Goal: Task Accomplishment & Management: Use online tool/utility

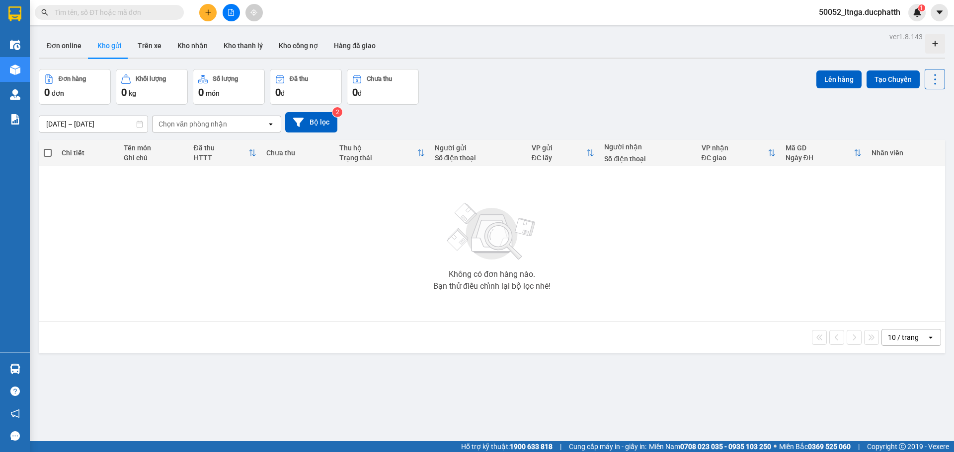
click at [125, 16] on input "text" at bounding box center [113, 12] width 117 height 11
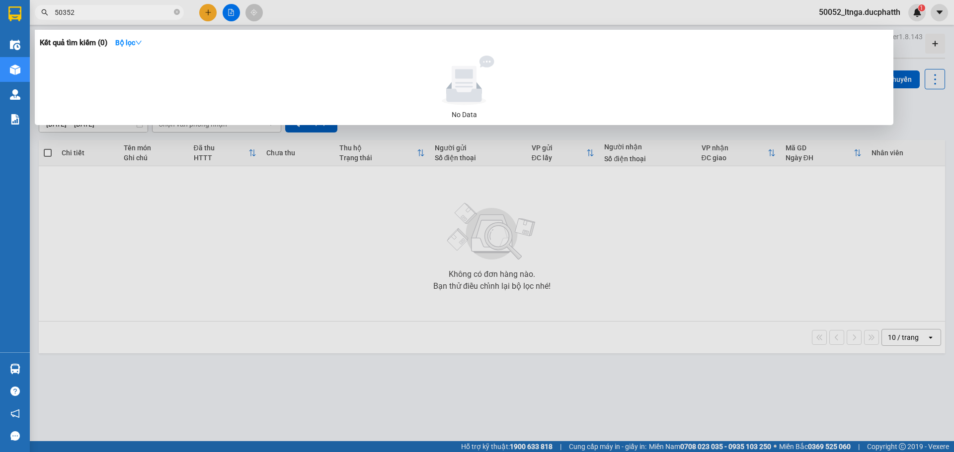
type input "50352"
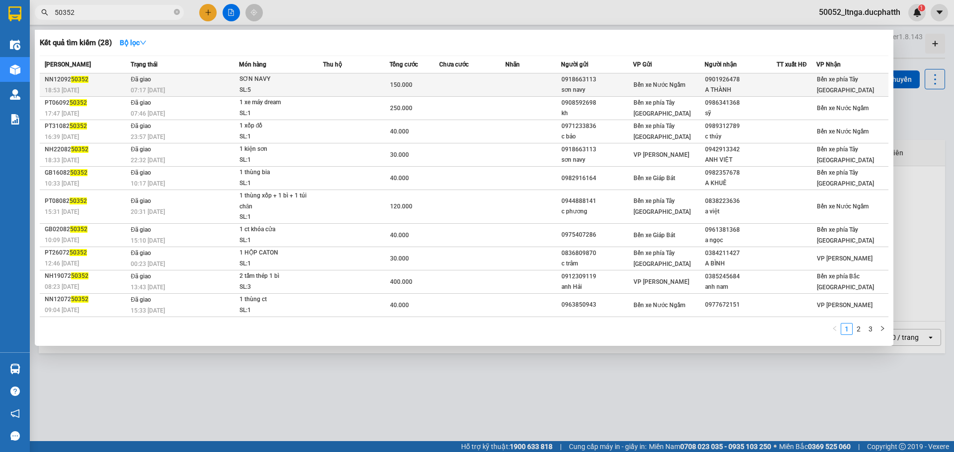
click at [98, 80] on div "NN12092 50352" at bounding box center [86, 79] width 83 height 10
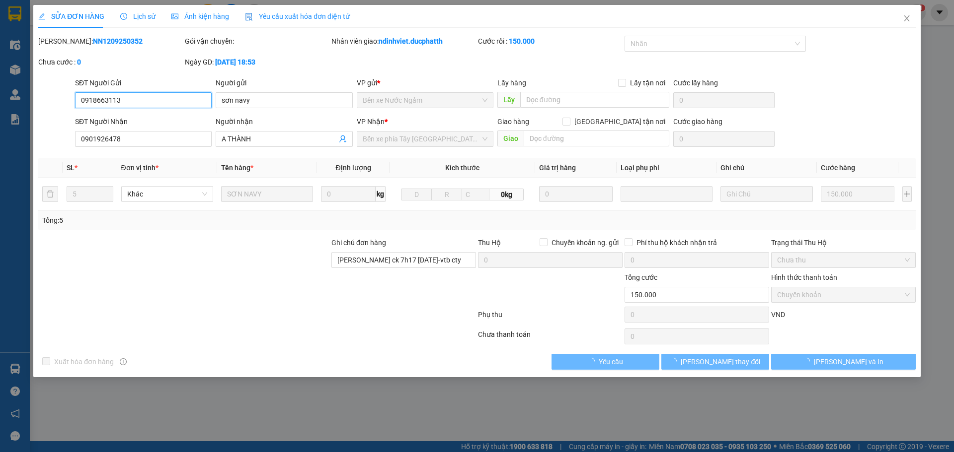
type input "0918663113"
type input "sơn navy"
type input "0901926478"
type input "A THÀNH"
type input "[PERSON_NAME] ck 7h17 [DATE]-vtb cty"
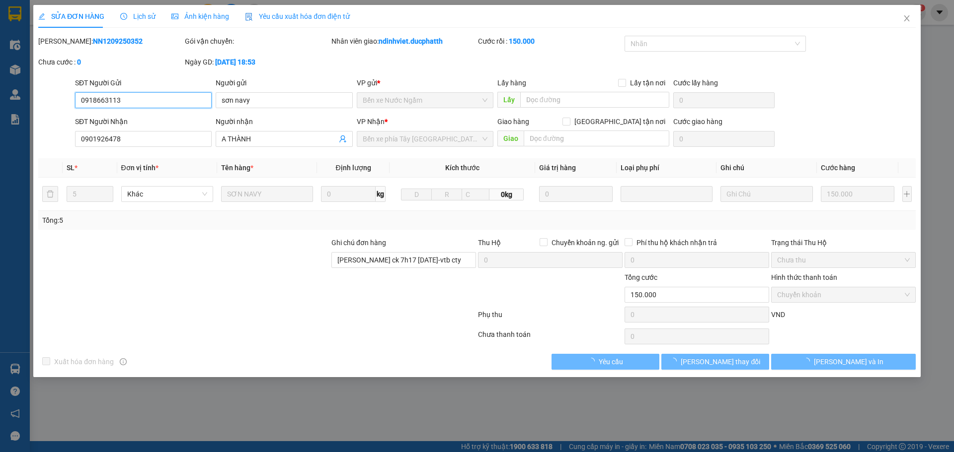
type input "150.000"
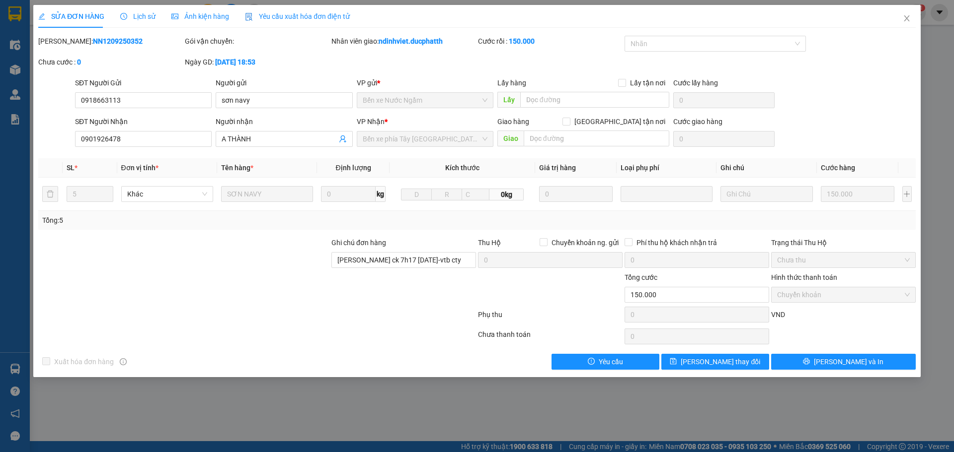
drag, startPoint x: 122, startPoint y: 42, endPoint x: 64, endPoint y: 42, distance: 57.6
click at [64, 42] on div "Mã ĐH: NN1209250352" at bounding box center [110, 41] width 145 height 11
copy b "NN1209250352"
drag, startPoint x: 368, startPoint y: 388, endPoint x: 394, endPoint y: 381, distance: 27.2
click at [368, 388] on div "SỬA ĐƠN HÀNG Lịch sử Ảnh kiện hàng Yêu cầu xuất hóa đơn điện tử Total Paid Fee …" at bounding box center [477, 226] width 954 height 452
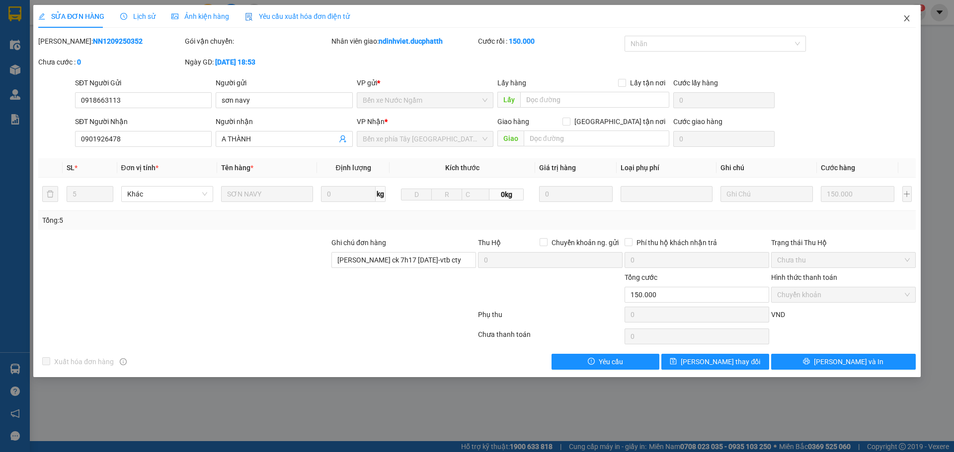
click at [907, 16] on icon "close" at bounding box center [906, 18] width 8 height 8
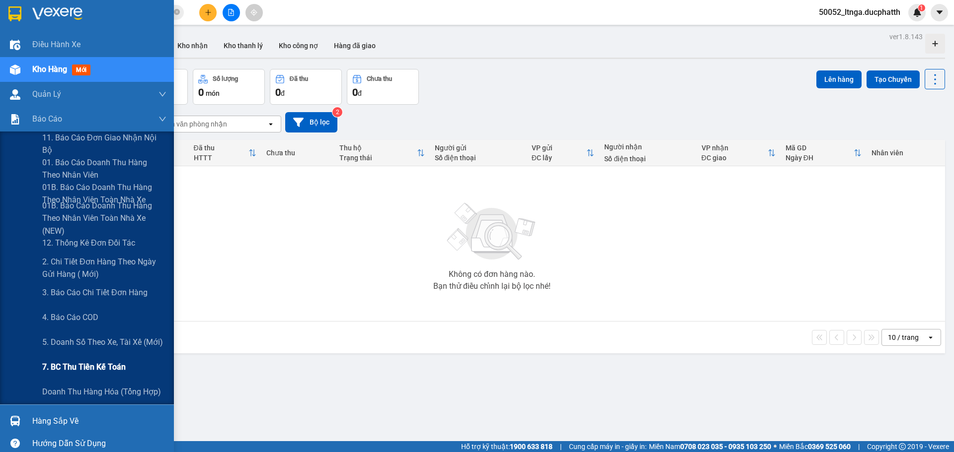
click at [62, 368] on span "7. BC thu tiền kế toán" at bounding box center [83, 367] width 83 height 12
